Goal: Find specific page/section: Find specific page/section

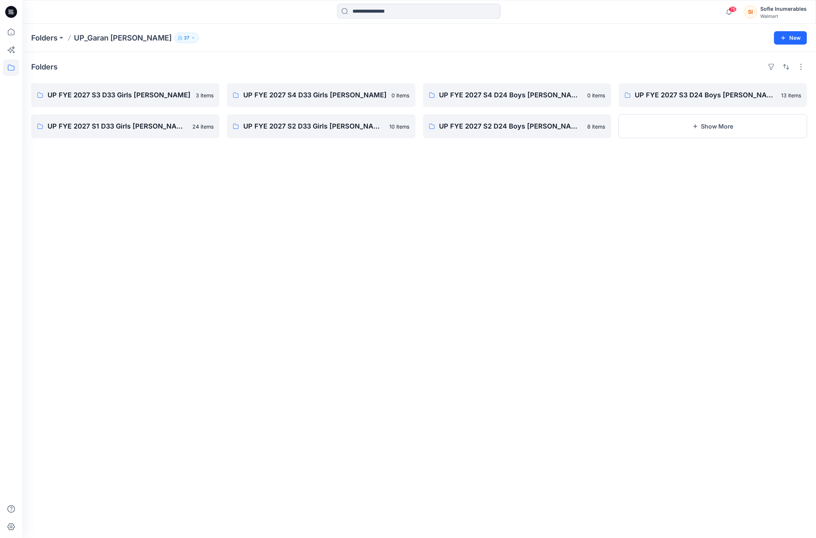
click at [6, 68] on icon at bounding box center [11, 67] width 16 height 16
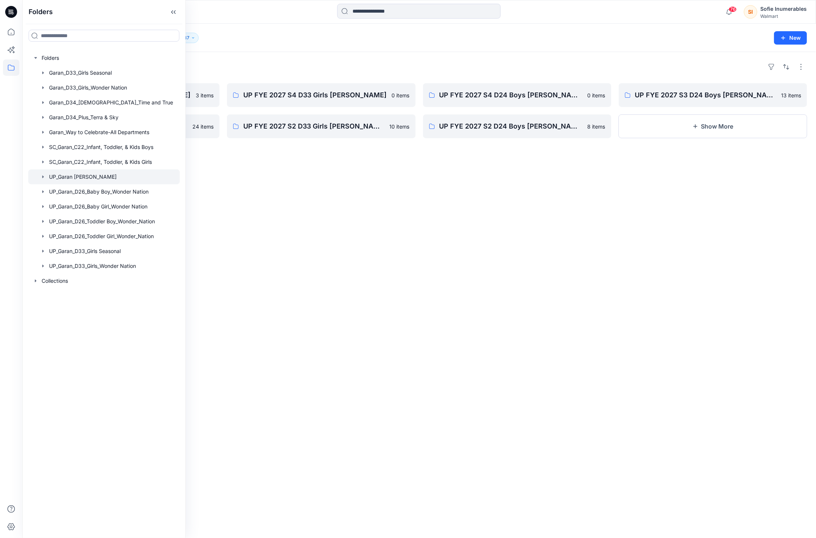
click at [44, 178] on icon "button" at bounding box center [42, 176] width 1 height 3
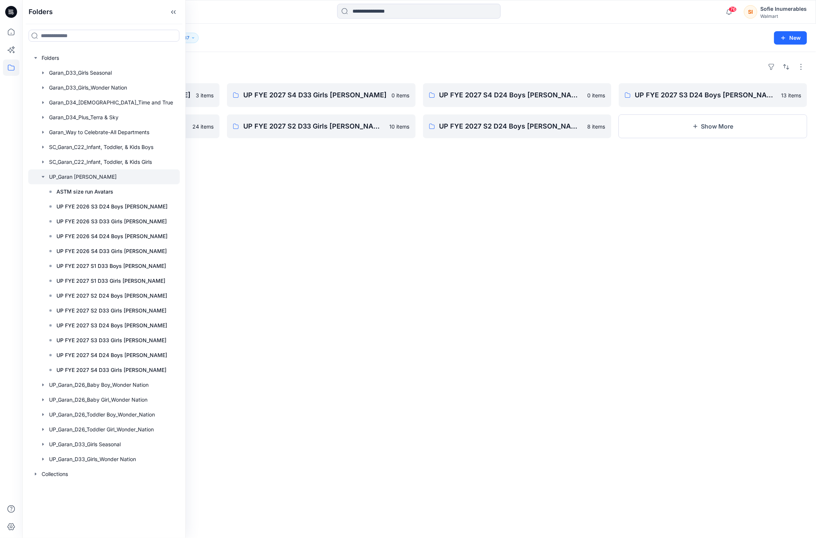
click at [46, 180] on icon "button" at bounding box center [43, 177] width 6 height 6
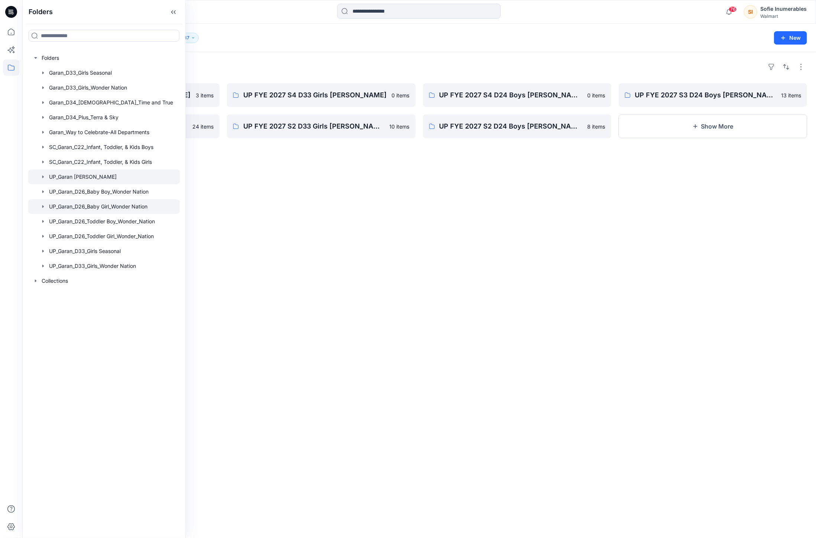
click at [45, 210] on icon "button" at bounding box center [43, 207] width 6 height 6
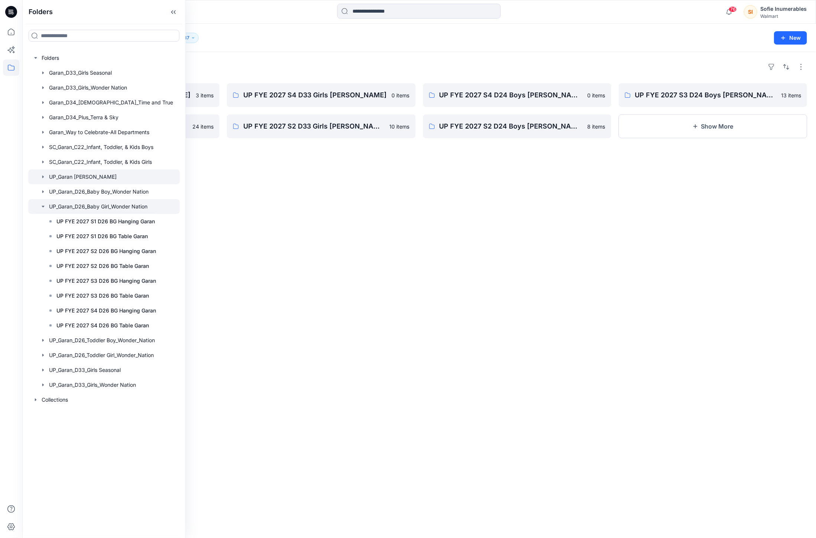
click at [45, 210] on icon "button" at bounding box center [43, 207] width 6 height 6
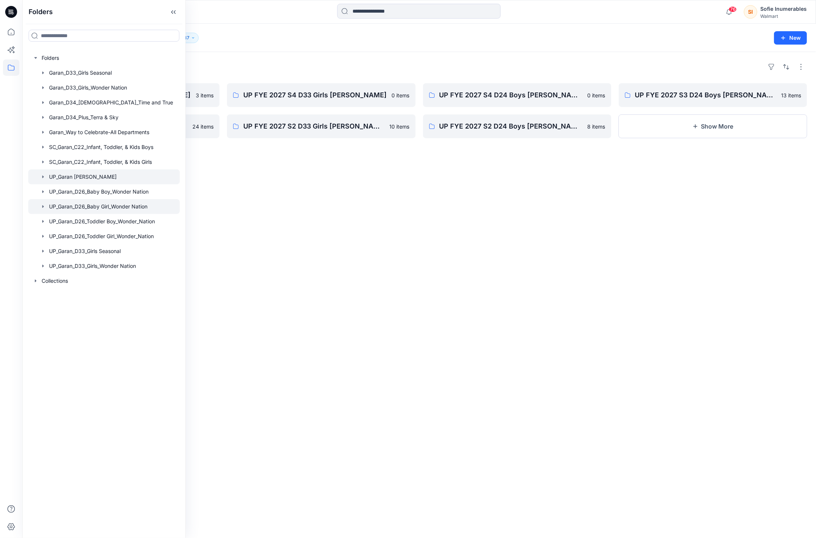
click at [46, 210] on icon "button" at bounding box center [43, 207] width 6 height 6
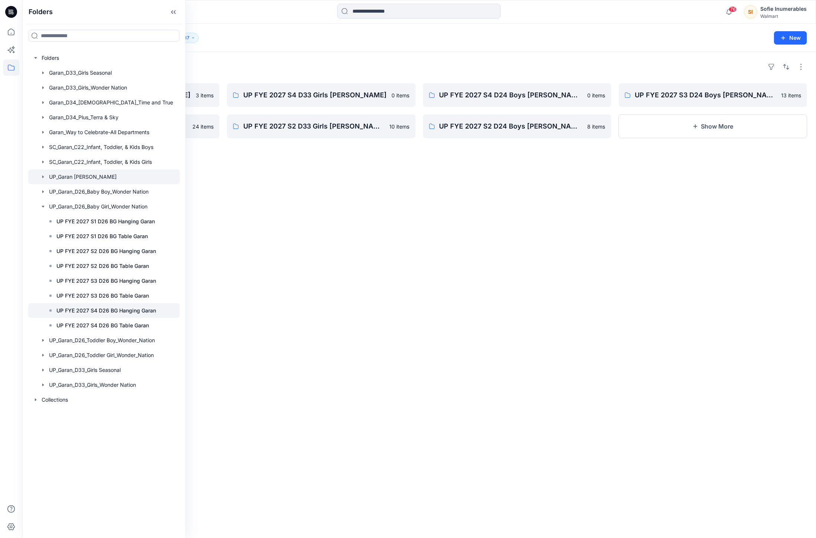
click at [103, 315] on p "UP FYE 2027 S4 D26 BG Hanging Garan" at bounding box center [106, 310] width 100 height 9
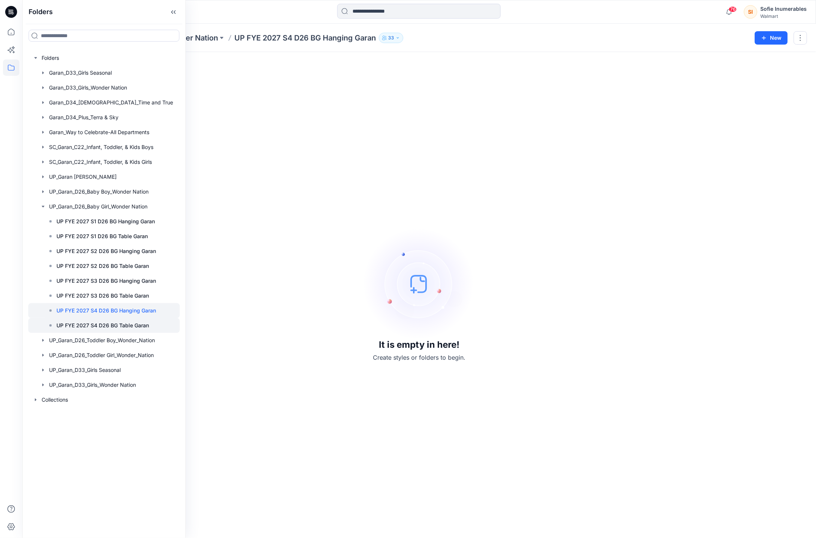
click at [147, 330] on p "UP FYE 2027 S4 D26 BG Table Garan" at bounding box center [102, 325] width 93 height 9
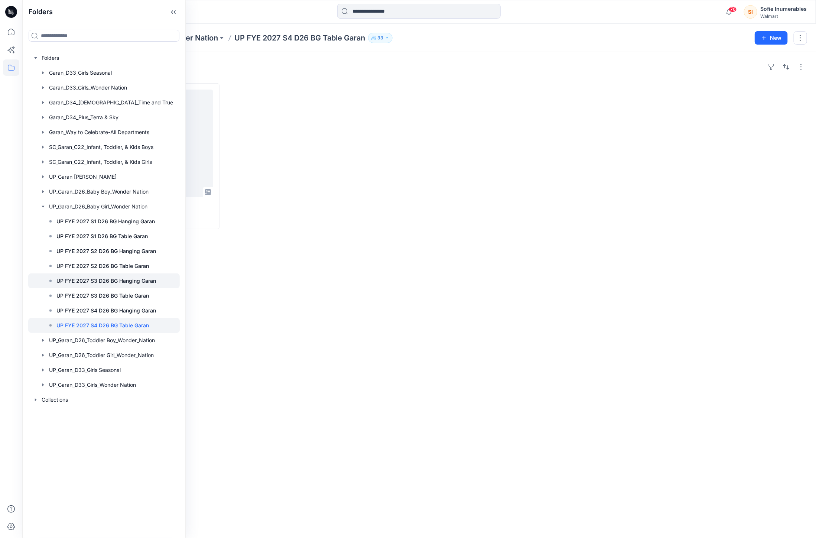
drag, startPoint x: 144, startPoint y: 323, endPoint x: 145, endPoint y: 313, distance: 9.3
click at [143, 300] on p "UP FYE 2027 S3 D26 BG Table Garan" at bounding box center [102, 295] width 93 height 9
click at [231, 207] on div at bounding box center [321, 156] width 188 height 146
